Goal: Information Seeking & Learning: Understand process/instructions

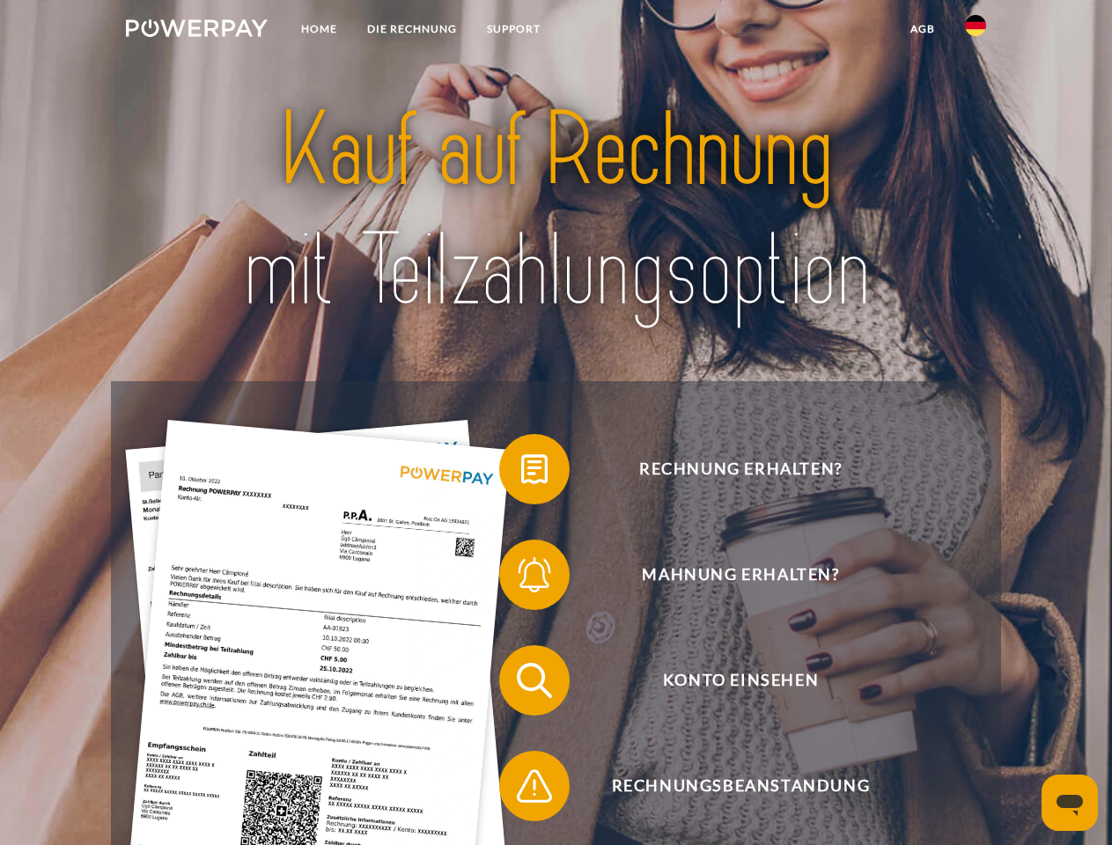
click at [196, 31] on img at bounding box center [197, 28] width 142 height 18
click at [975, 31] on img at bounding box center [975, 25] width 21 height 21
click at [921, 29] on link "agb" at bounding box center [922, 29] width 55 height 32
click at [521, 473] on span at bounding box center [508, 469] width 88 height 88
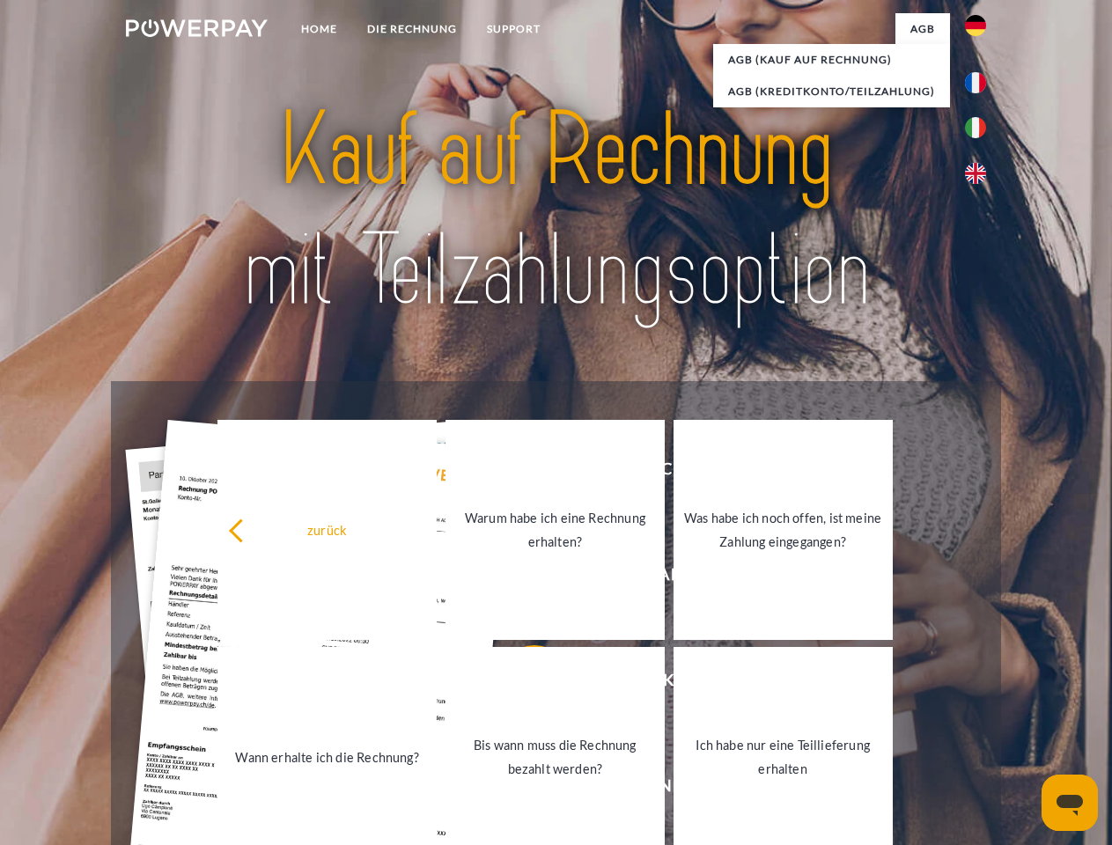
click at [521, 578] on div "Rechnung erhalten? Mahnung erhalten? Konto einsehen" at bounding box center [555, 733] width 889 height 704
click at [521, 684] on link "Bis wann muss die Rechnung bezahlt werden?" at bounding box center [554, 757] width 219 height 220
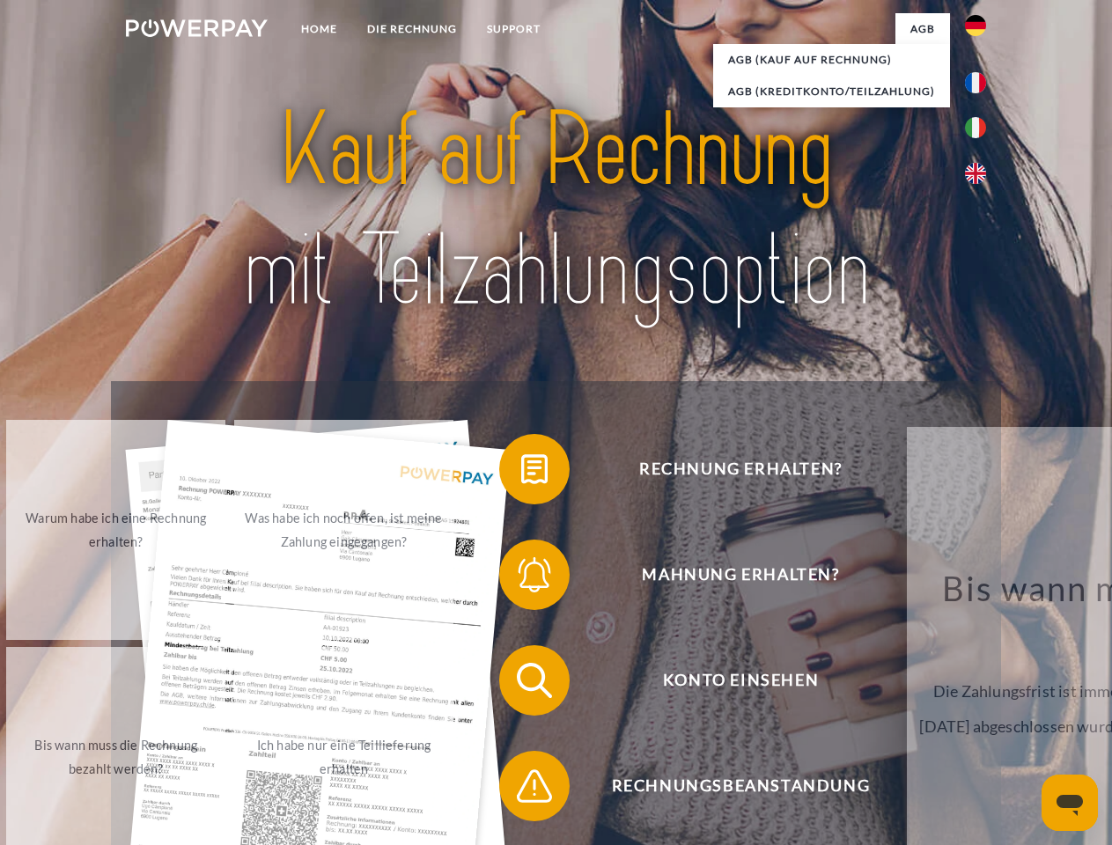
click at [521, 789] on span at bounding box center [508, 786] width 88 height 88
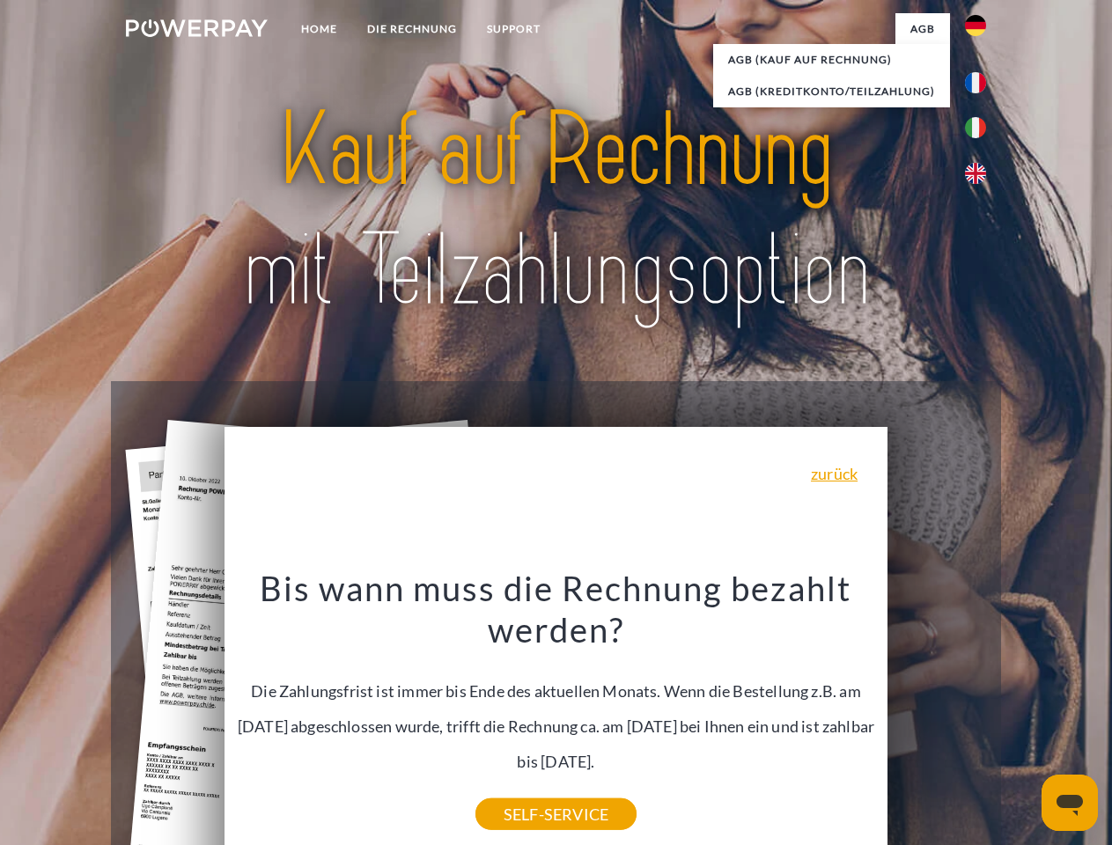
click at [1069, 803] on icon "Messaging-Fenster öffnen" at bounding box center [1069, 805] width 26 height 21
